Goal: Task Accomplishment & Management: Manage account settings

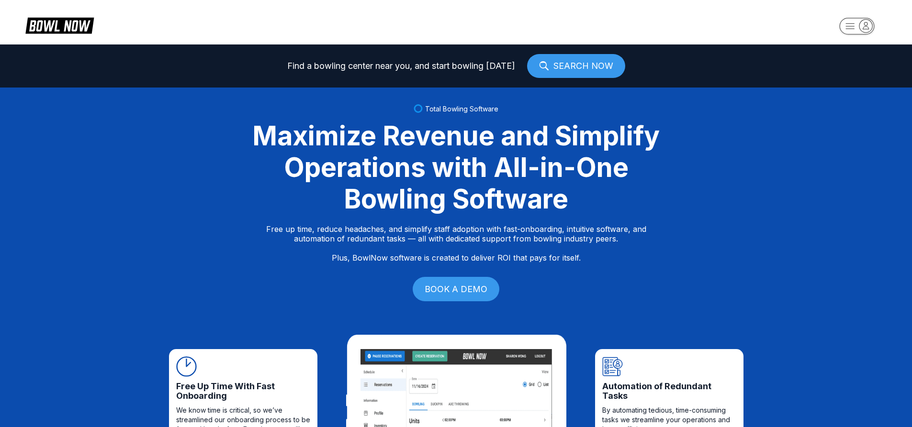
click at [860, 33] on rect "button" at bounding box center [856, 26] width 35 height 17
click at [860, 56] on div "Log In / Sign Up" at bounding box center [857, 54] width 67 height 17
select select "**"
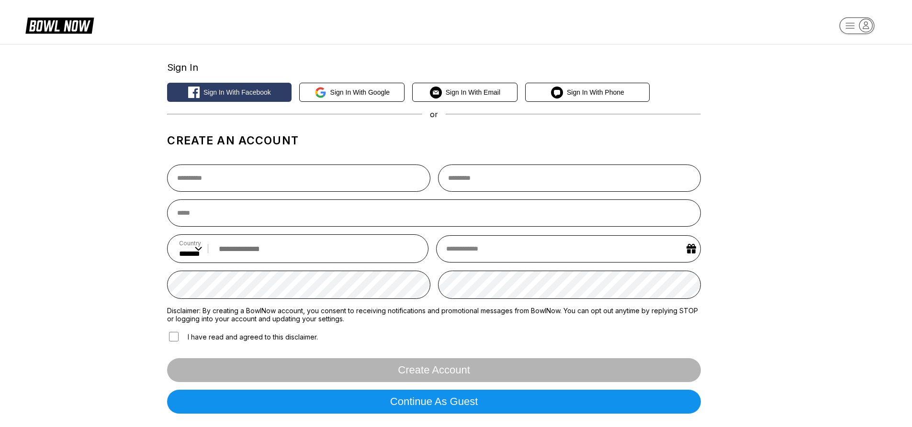
click at [856, 18] on button "button" at bounding box center [857, 27] width 58 height 22
click at [845, 71] on div "Center Sign In" at bounding box center [857, 74] width 67 height 17
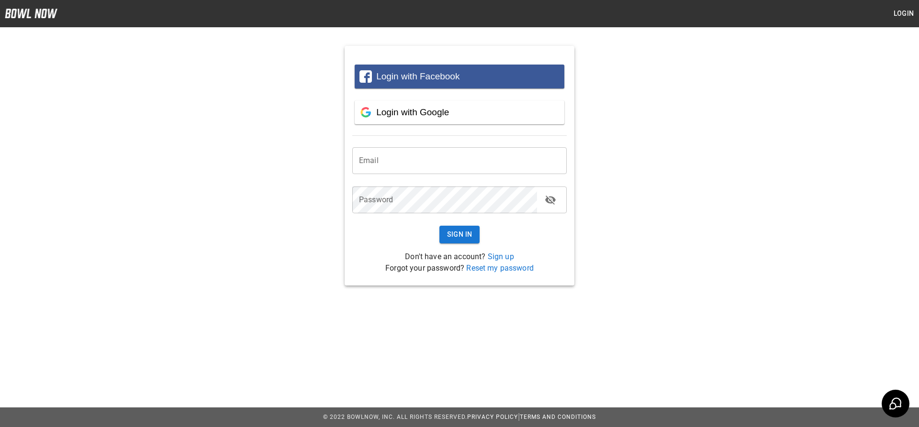
click at [411, 157] on input "email" at bounding box center [459, 160] width 214 height 27
click at [428, 167] on input "email" at bounding box center [459, 160] width 214 height 27
